Goal: Task Accomplishment & Management: Manage account settings

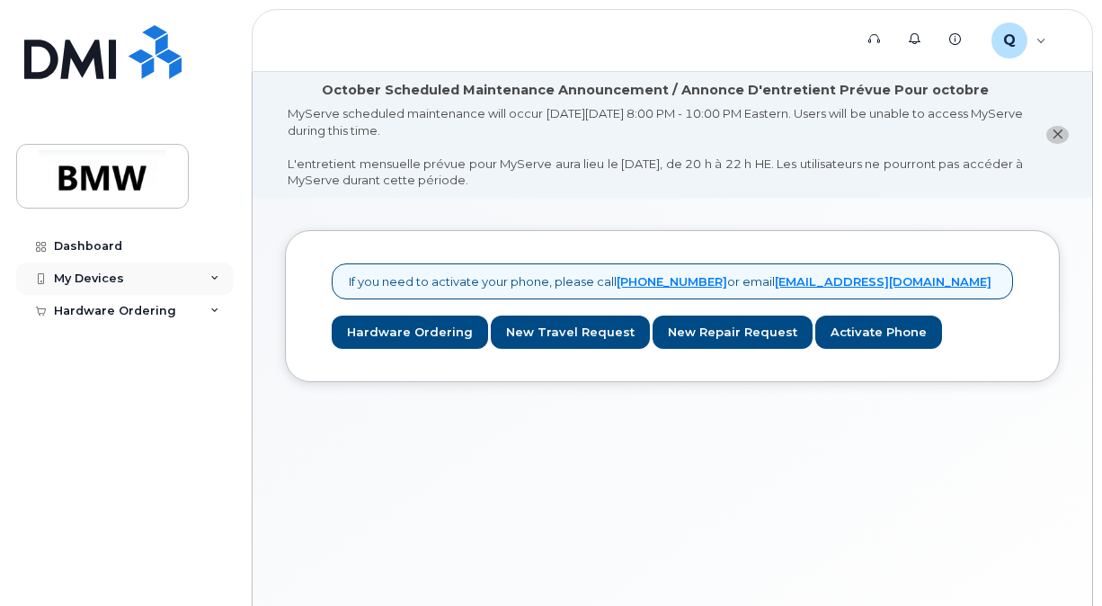
click at [173, 281] on div "My Devices" at bounding box center [125, 279] width 218 height 32
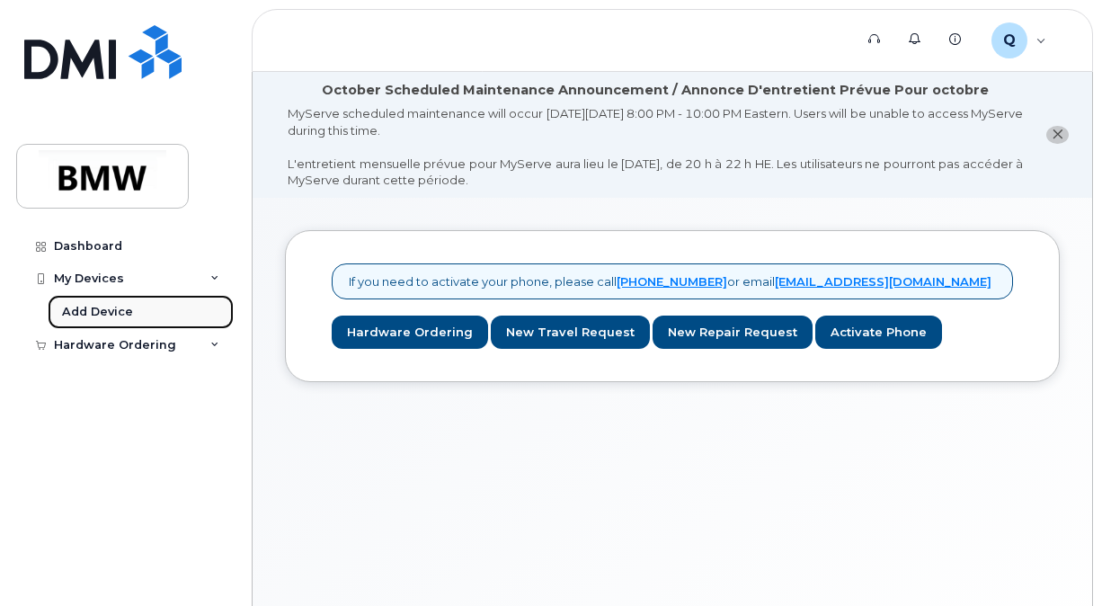
click at [106, 310] on div "Add Device" at bounding box center [97, 312] width 71 height 16
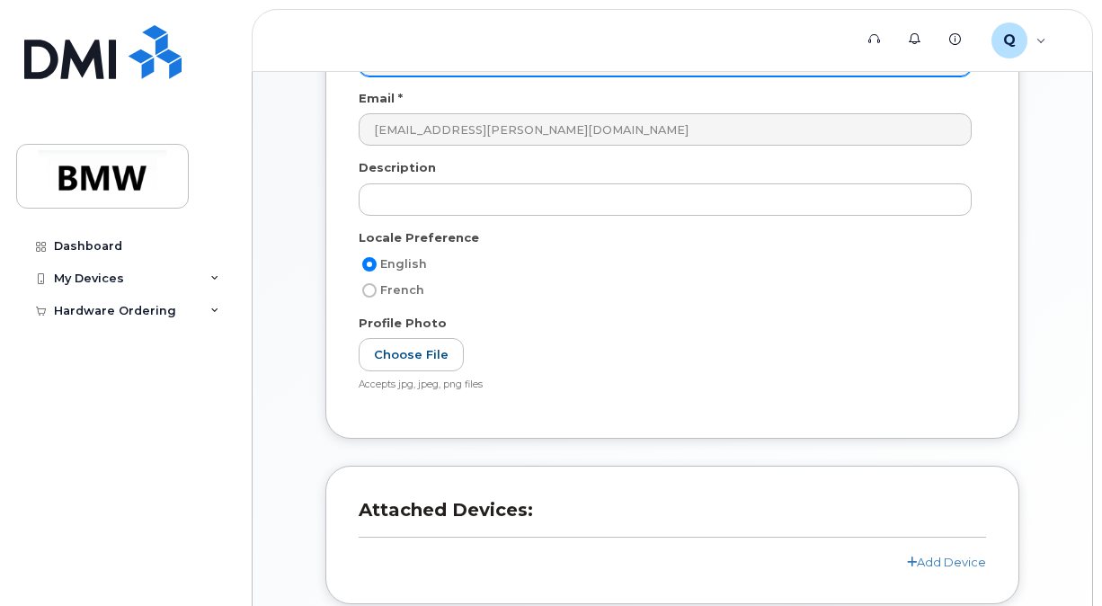
scroll to position [505, 0]
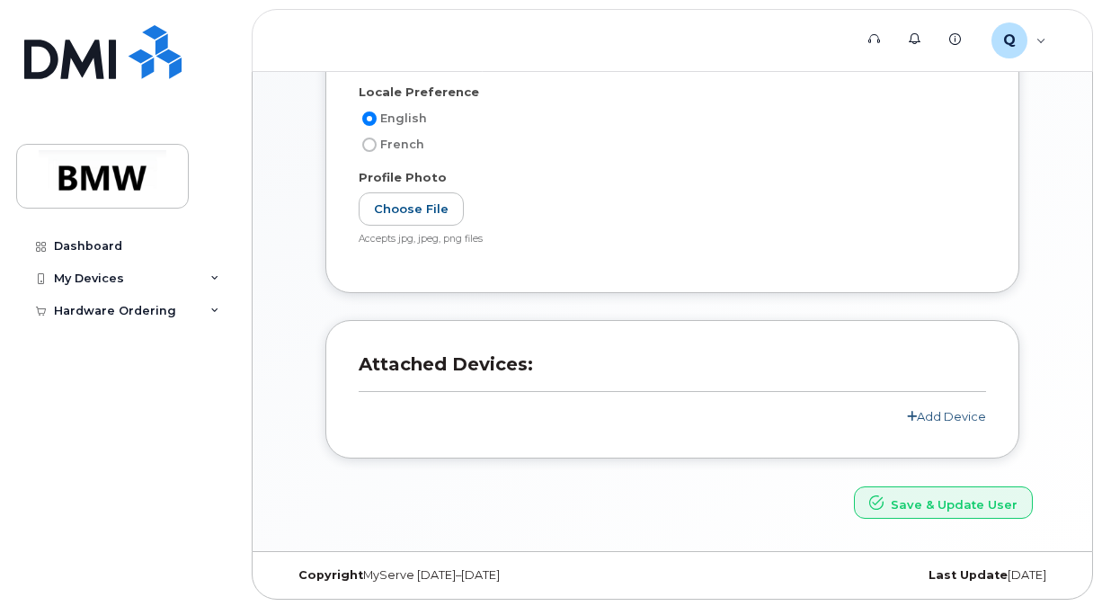
click at [938, 415] on link "Add Device" at bounding box center [946, 416] width 79 height 14
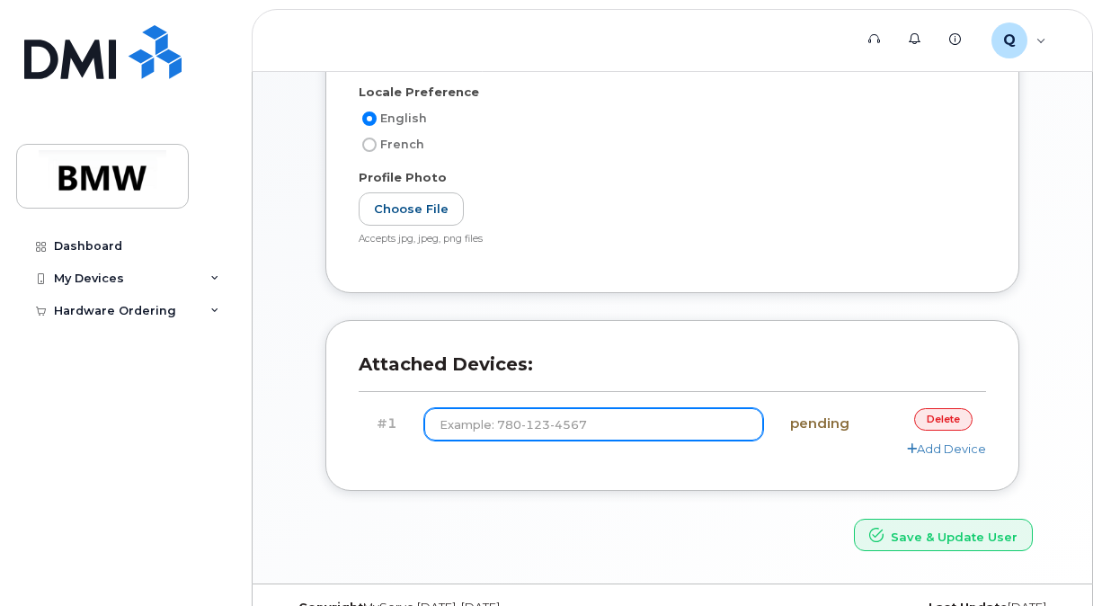
click at [585, 426] on input at bounding box center [593, 424] width 339 height 32
click at [1045, 352] on div "User Account Name * QTF5800 Email * [EMAIL_ADDRESS][PERSON_NAME][DOMAIN_NAME] D…" at bounding box center [673, 152] width 748 height 732
click at [557, 419] on input at bounding box center [593, 424] width 339 height 32
paste input "(864) 469-8397"
type input "(864) 469-8397"
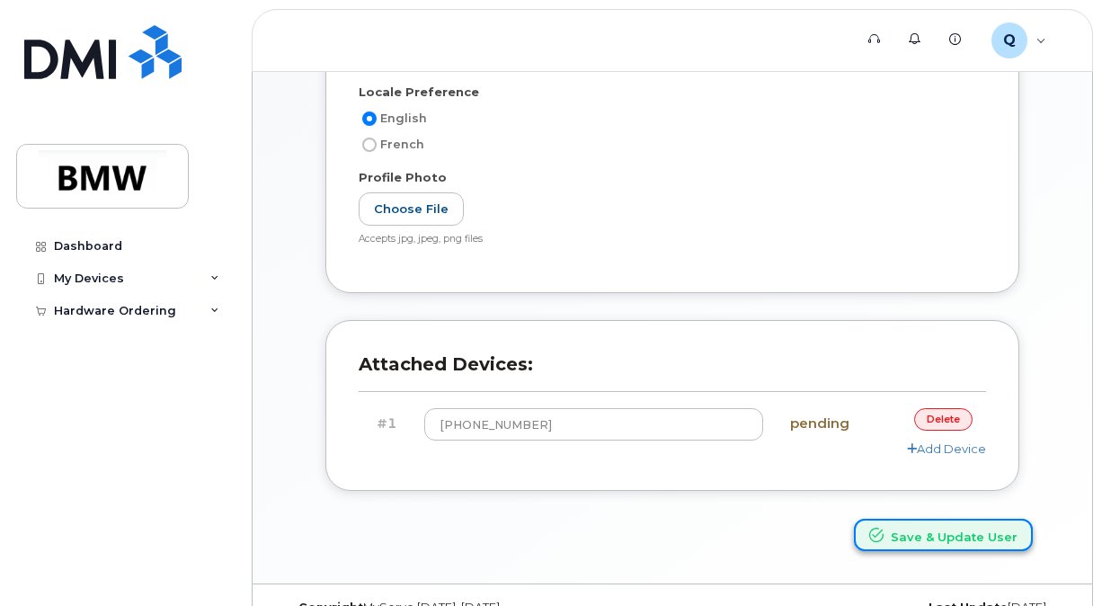
click at [914, 529] on button "Save & Update User" at bounding box center [943, 535] width 179 height 33
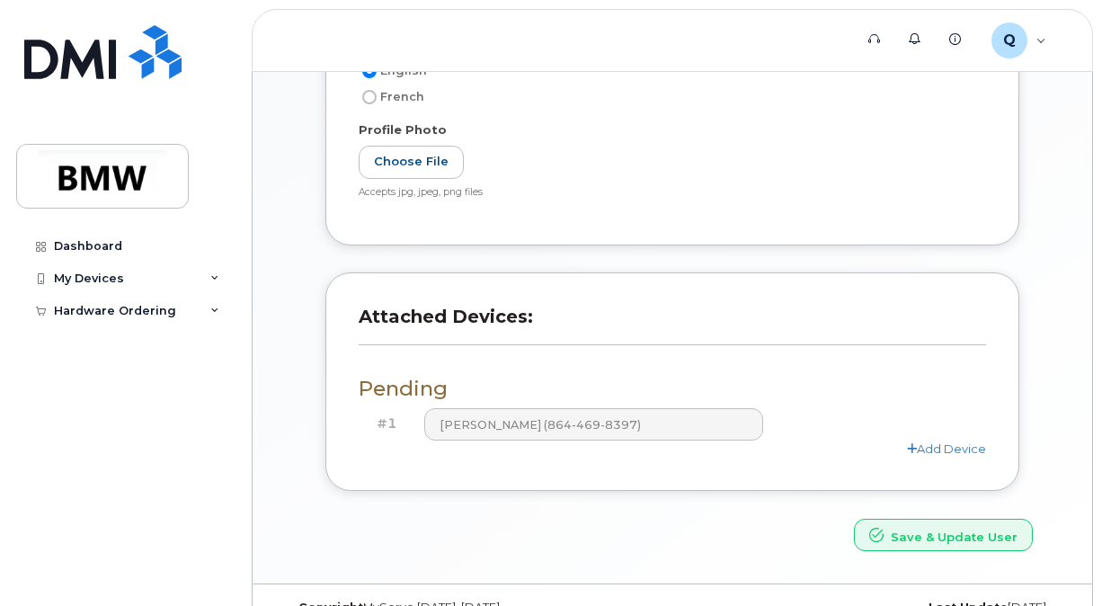
scroll to position [661, 0]
